Goal: Task Accomplishment & Management: Manage account settings

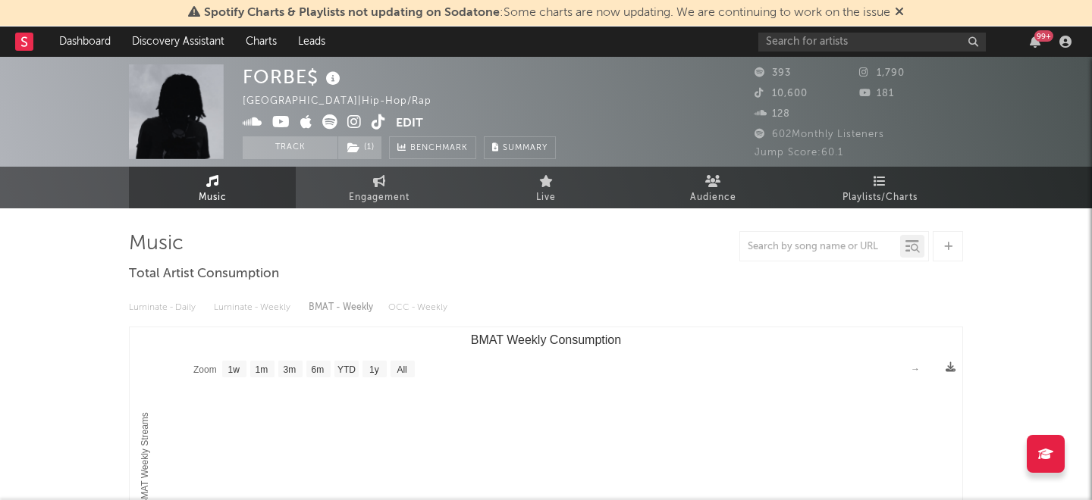
select select "1w"
click at [76, 42] on link "Dashboard" at bounding box center [85, 42] width 73 height 30
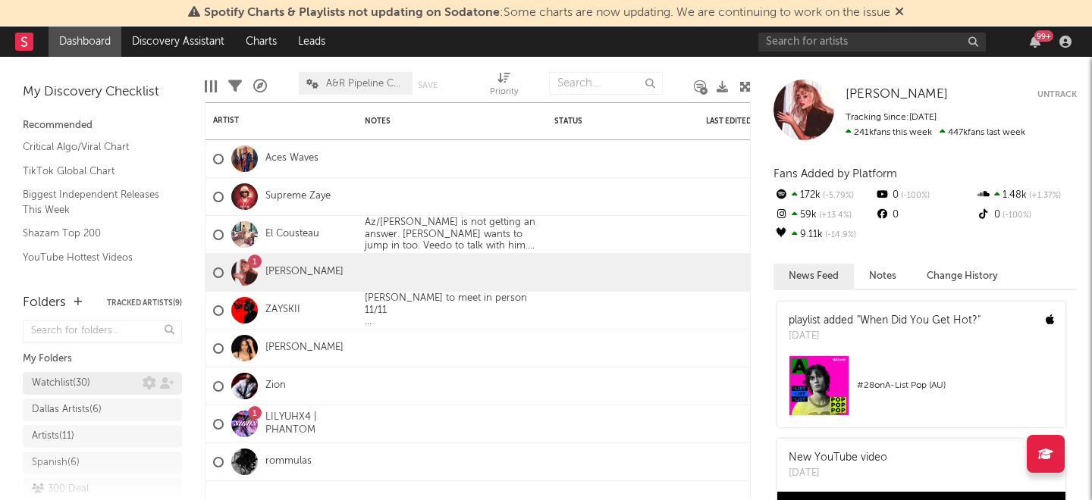
click at [104, 377] on div "Watchlist ( 30 )" at bounding box center [87, 384] width 111 height 18
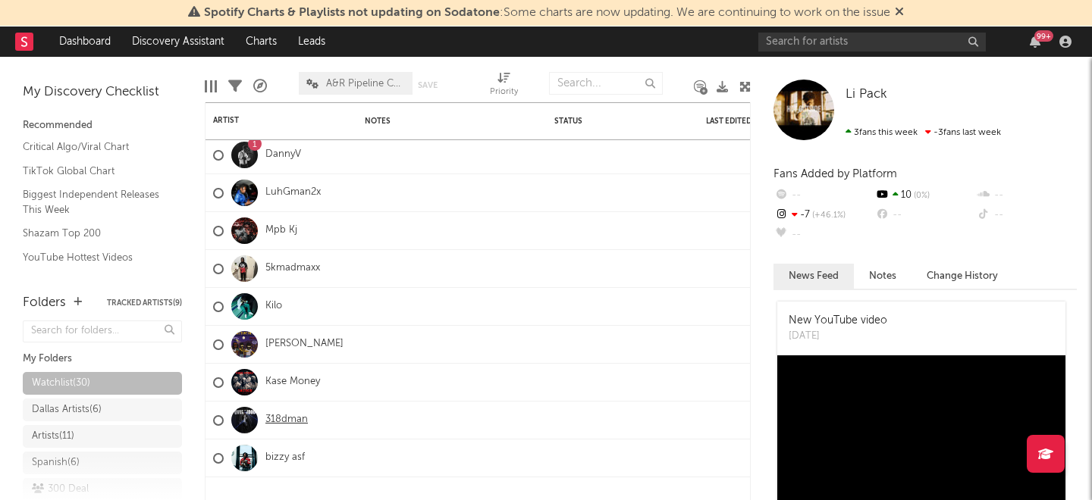
click at [277, 414] on link "318dman" at bounding box center [286, 420] width 42 height 13
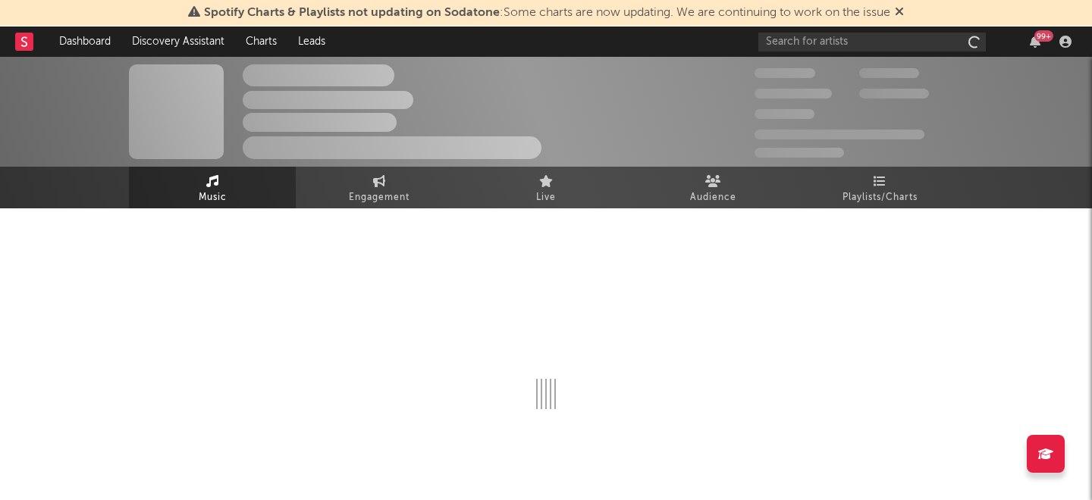
select select "1w"
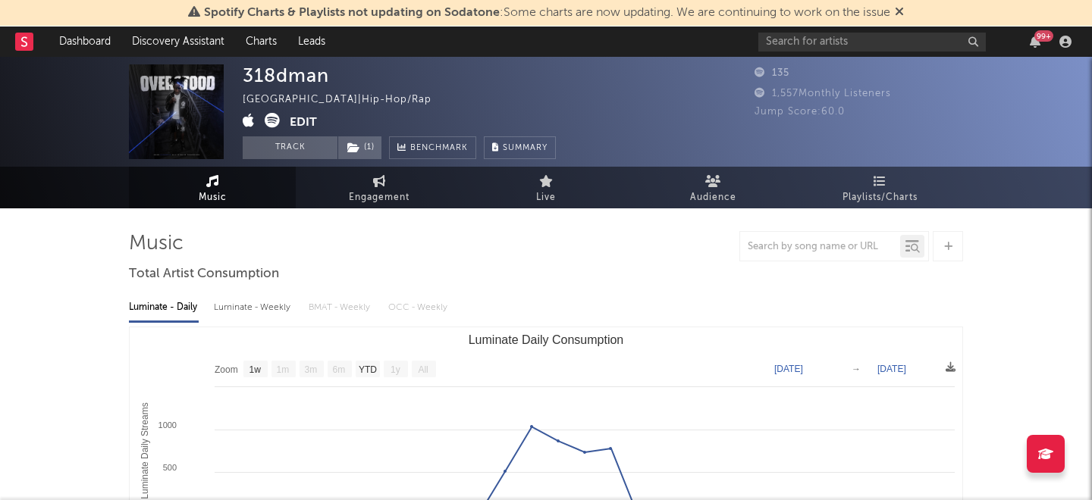
click at [271, 115] on icon at bounding box center [272, 120] width 15 height 15
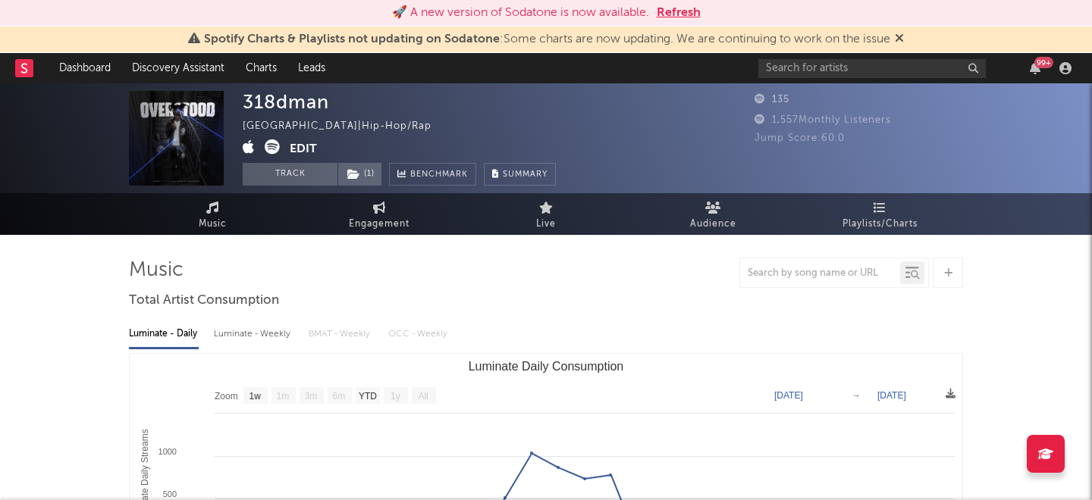
click at [308, 143] on button "Edit" at bounding box center [303, 149] width 27 height 19
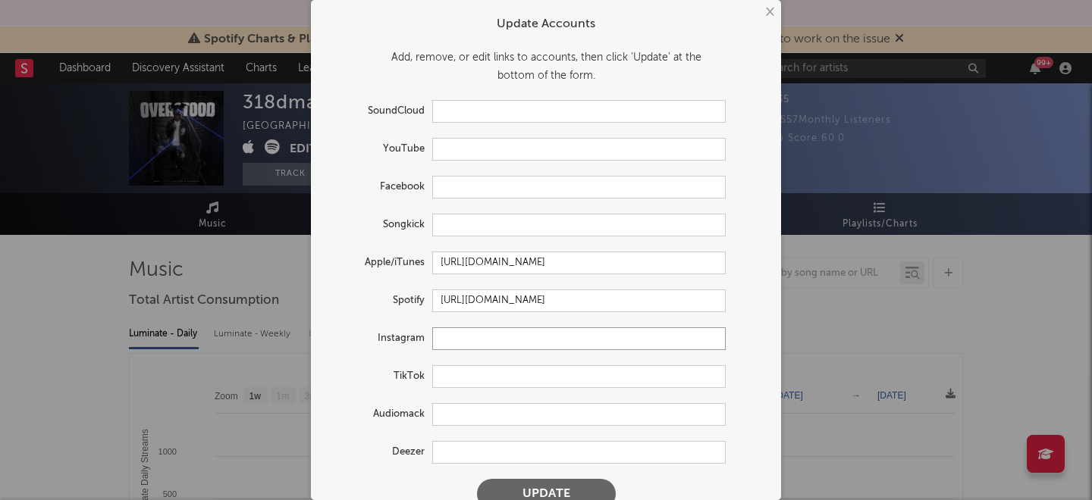
click at [477, 340] on input "text" at bounding box center [578, 339] width 293 height 23
paste input "[URL][DOMAIN_NAME]"
type input "[URL][DOMAIN_NAME]"
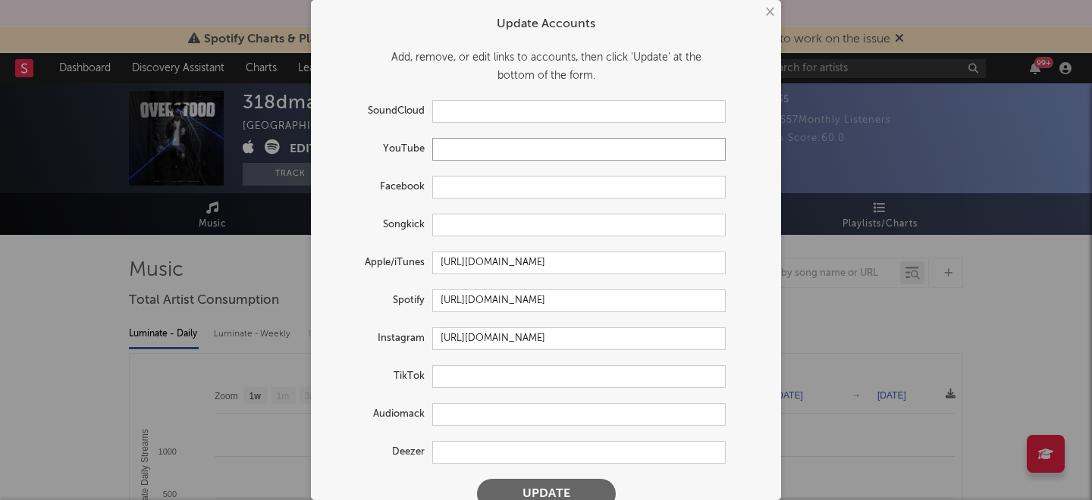
click at [463, 145] on input "text" at bounding box center [578, 149] width 293 height 23
paste input "[URL][DOMAIN_NAME]"
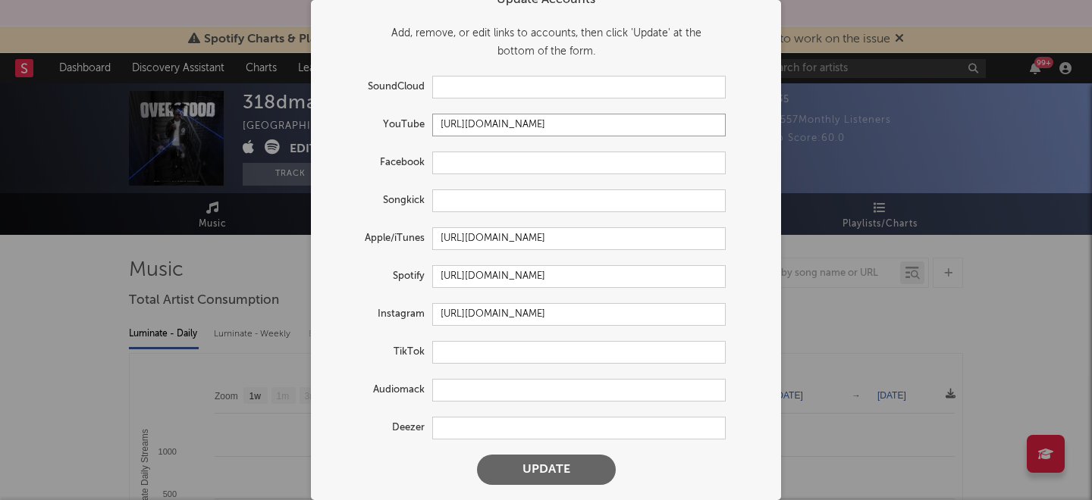
type input "[URL][DOMAIN_NAME]"
click at [551, 461] on button "Update" at bounding box center [546, 470] width 139 height 30
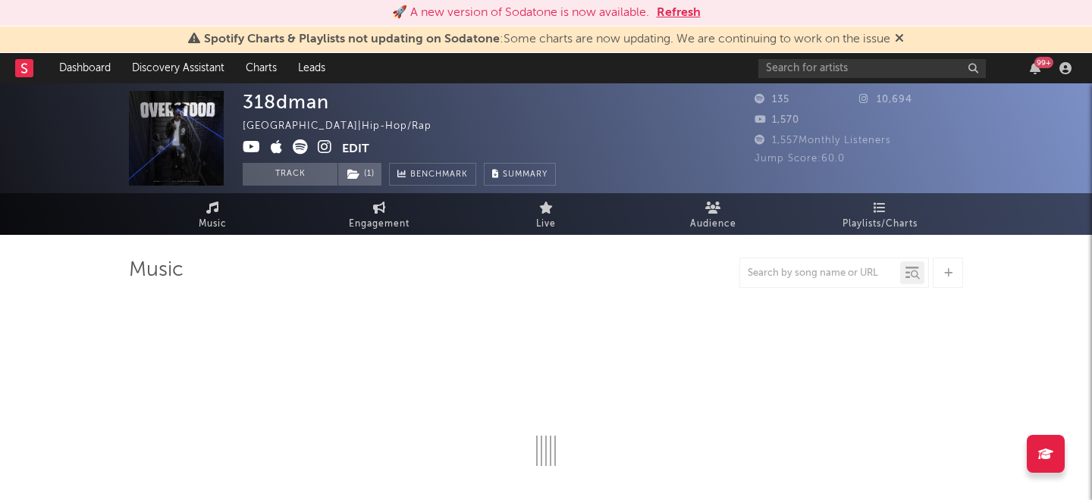
select select "1w"
